Goal: Navigation & Orientation: Find specific page/section

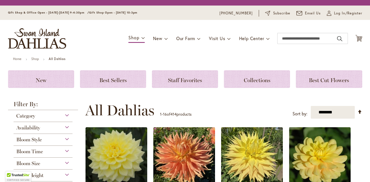
scroll to position [43, 0]
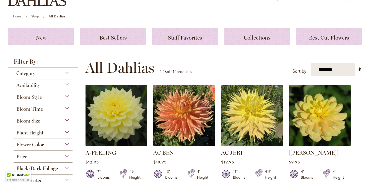
click at [67, 142] on div "Flower Color" at bounding box center [43, 143] width 59 height 9
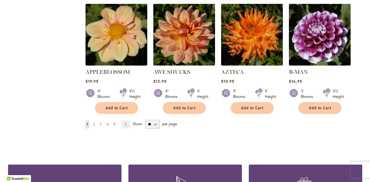
scroll to position [483, 0]
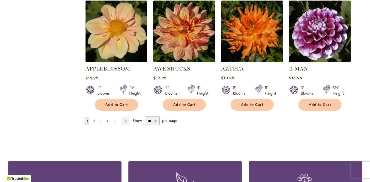
click at [115, 123] on span "5" at bounding box center [114, 121] width 2 height 4
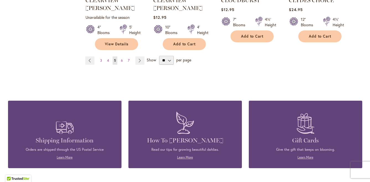
scroll to position [552, 0]
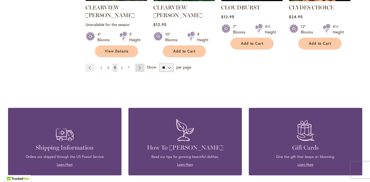
click at [141, 72] on link "Page Next" at bounding box center [139, 68] width 9 height 8
click at [173, 72] on select "** ** ** **" at bounding box center [166, 67] width 15 height 9
select select "**"
click at [163, 68] on select "** ** ** **" at bounding box center [166, 67] width 15 height 9
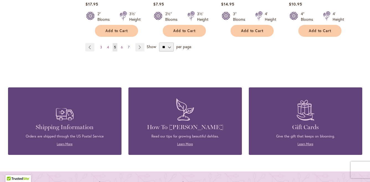
scroll to position [1526, 0]
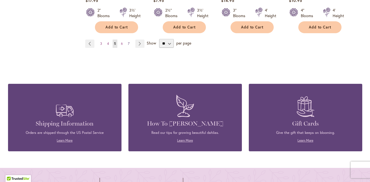
click at [129, 46] on span "7" at bounding box center [129, 43] width 2 height 4
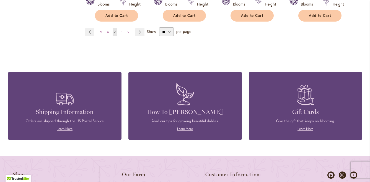
scroll to position [1550, 0]
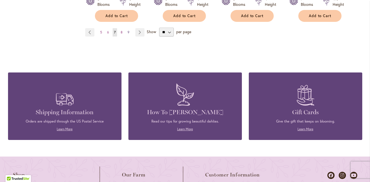
click at [129, 34] on span "9" at bounding box center [128, 32] width 2 height 4
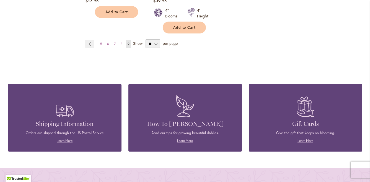
scroll to position [1038, 0]
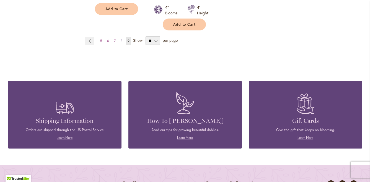
click at [122, 43] on span "8" at bounding box center [122, 41] width 2 height 4
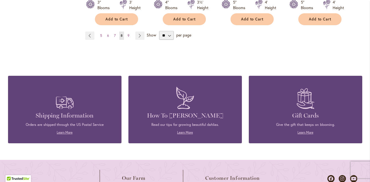
scroll to position [1528, 0]
